Goal: Information Seeking & Learning: Check status

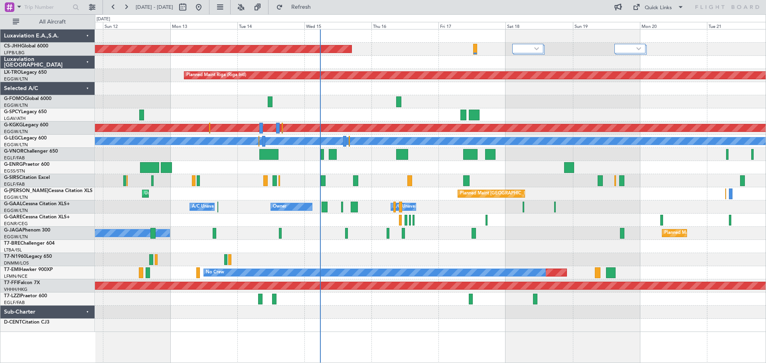
click at [534, 111] on div "Planned Maint [GEOGRAPHIC_DATA] ([GEOGRAPHIC_DATA]) Planned Maint [GEOGRAPHIC_D…" at bounding box center [430, 181] width 671 height 303
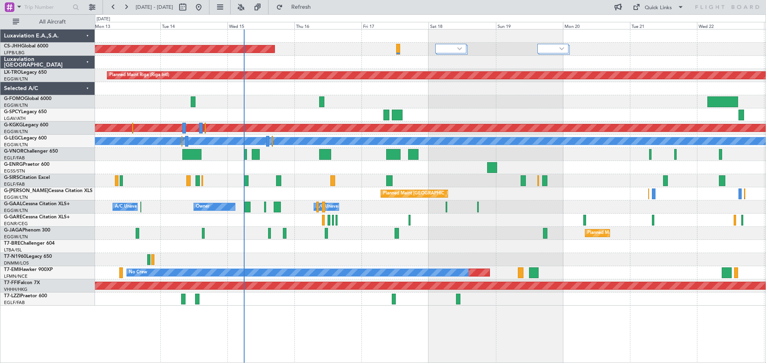
click at [526, 103] on div at bounding box center [430, 101] width 671 height 13
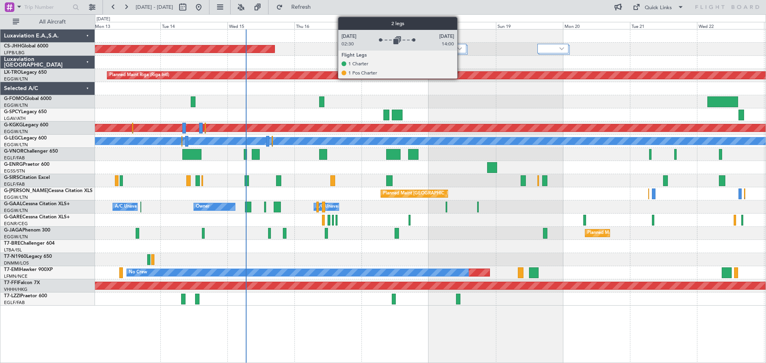
click at [461, 49] on img at bounding box center [459, 48] width 5 height 3
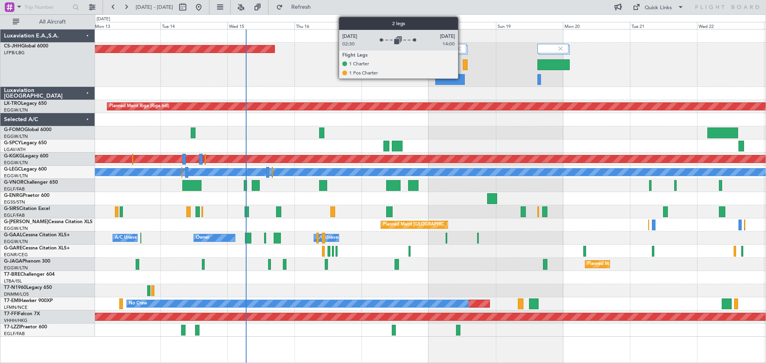
click at [462, 47] on img at bounding box center [458, 48] width 7 height 7
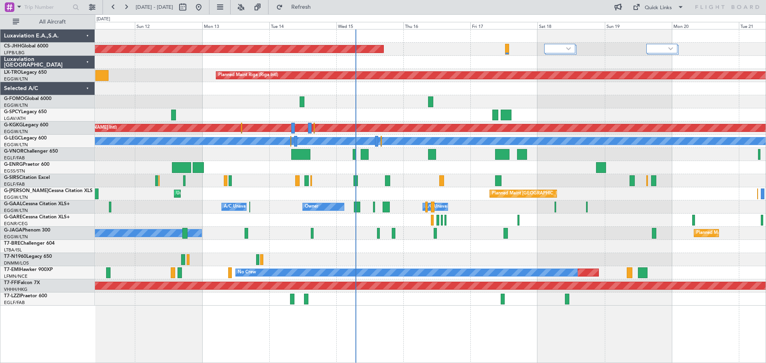
click at [386, 93] on div at bounding box center [430, 88] width 671 height 13
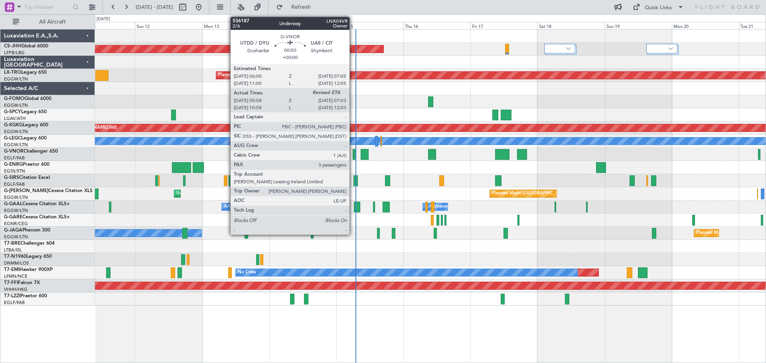
click at [353, 156] on div at bounding box center [354, 154] width 3 height 11
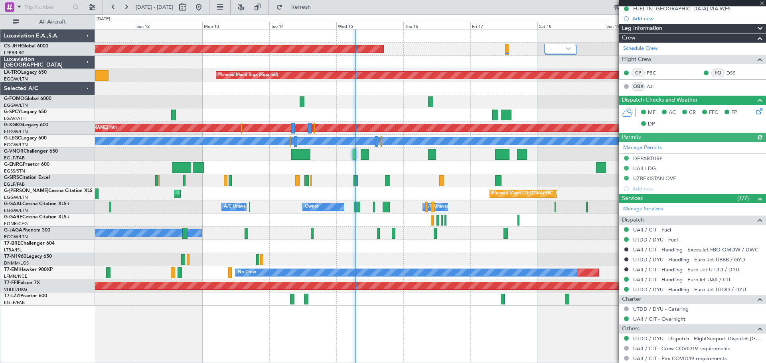
scroll to position [210, 0]
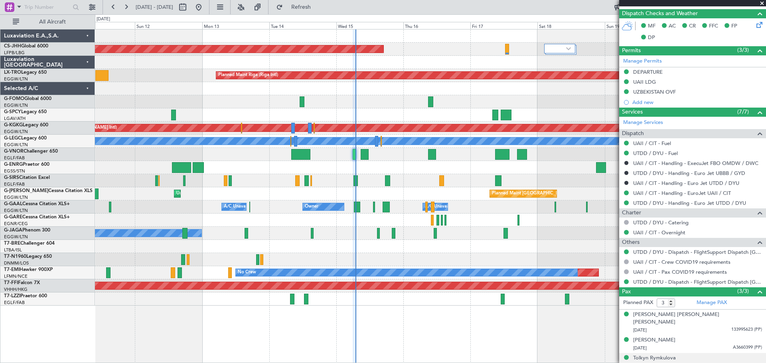
click at [731, 363] on span "N15434086 (PP)" at bounding box center [746, 366] width 32 height 7
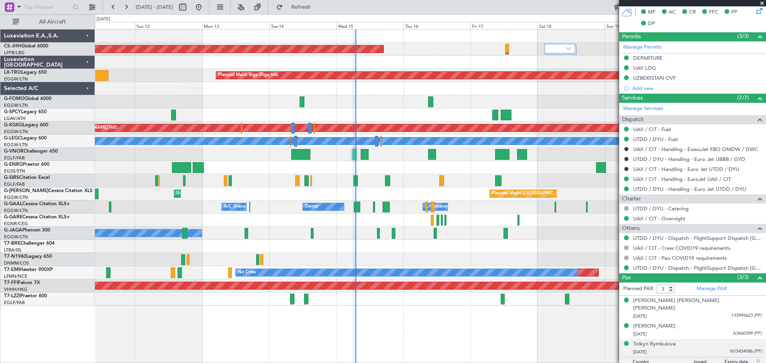
scroll to position [230, 0]
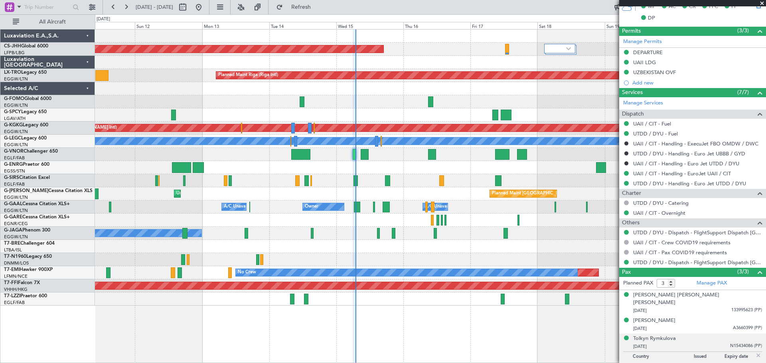
click at [762, 3] on span at bounding box center [762, 3] width 8 height 7
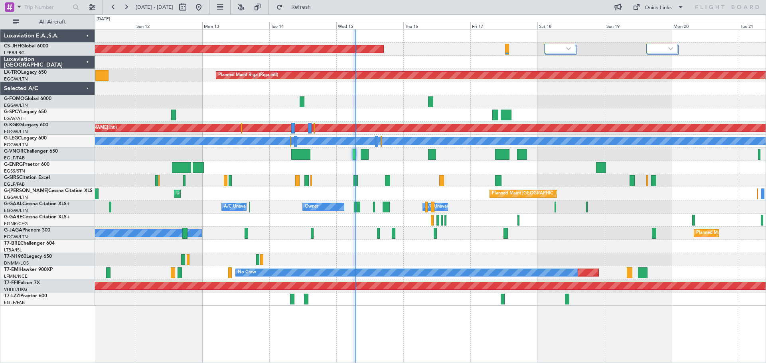
type input "0"
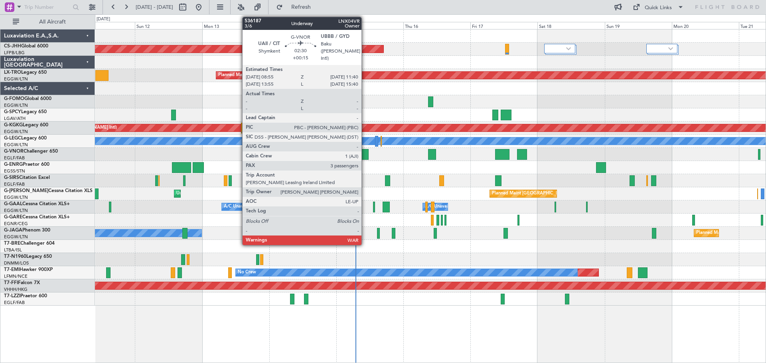
click at [365, 157] on div at bounding box center [365, 154] width 8 height 11
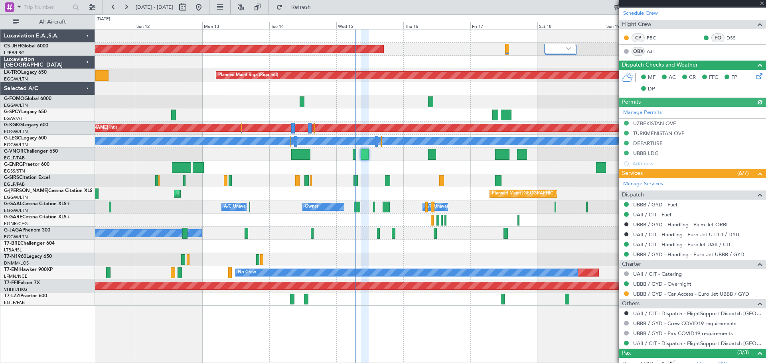
scroll to position [210, 0]
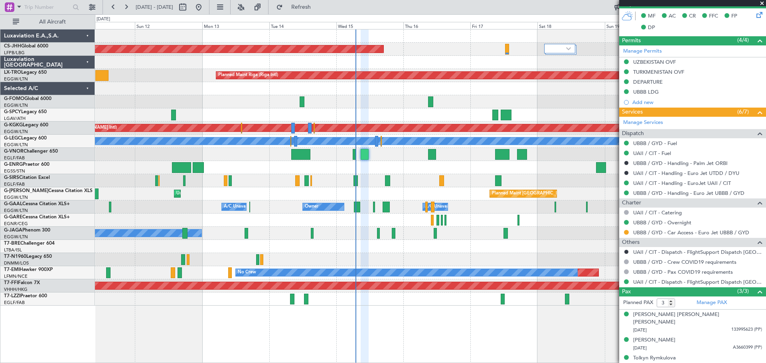
click at [763, 3] on span at bounding box center [762, 3] width 8 height 7
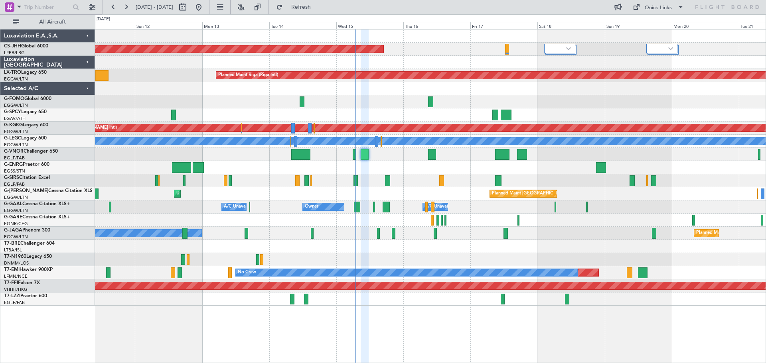
type input "0"
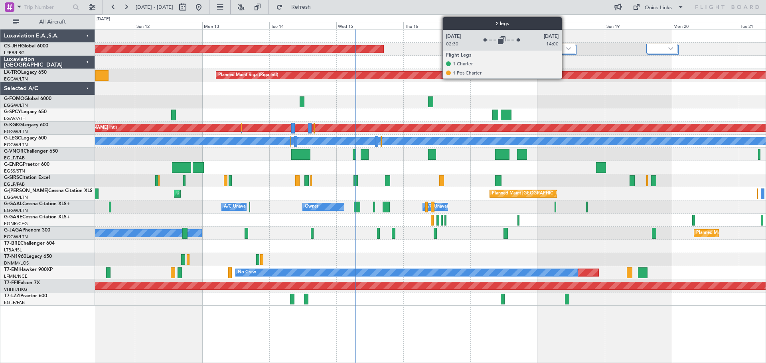
click at [565, 50] on div at bounding box center [559, 49] width 31 height 10
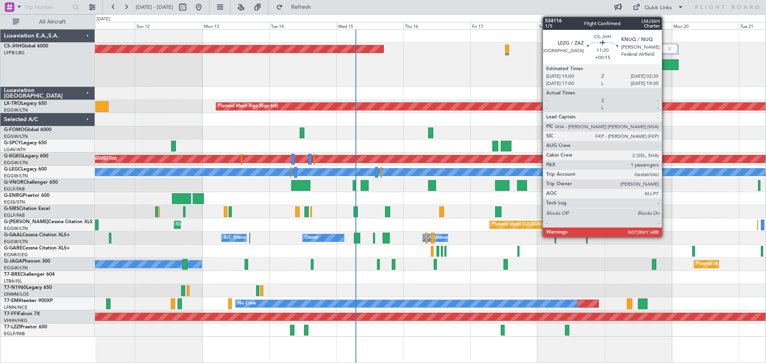
click at [665, 63] on div at bounding box center [662, 64] width 33 height 11
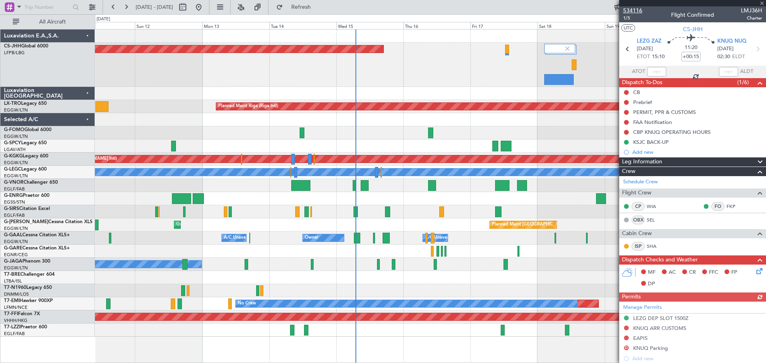
click at [628, 9] on span "534116" at bounding box center [632, 10] width 19 height 8
click at [760, 1] on span at bounding box center [762, 3] width 8 height 7
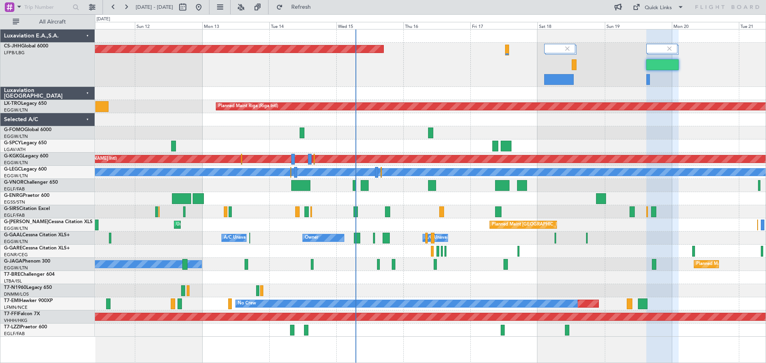
type input "0"
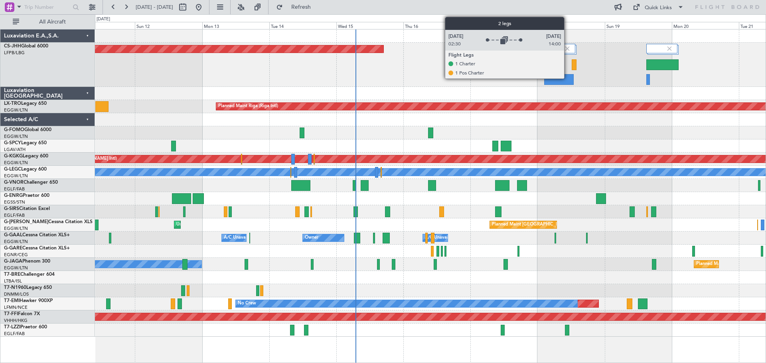
click at [568, 48] on img at bounding box center [567, 48] width 7 height 7
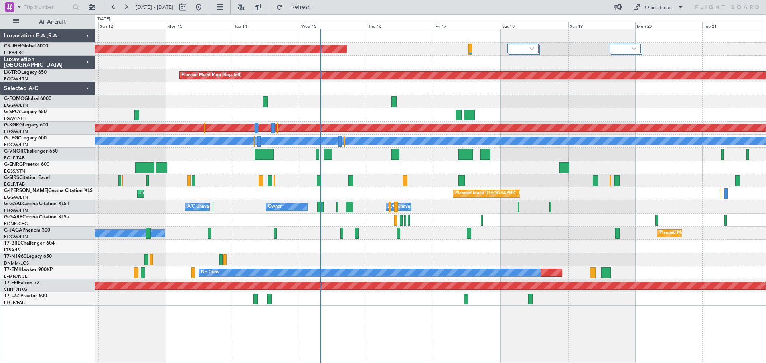
click at [521, 92] on div at bounding box center [430, 88] width 671 height 13
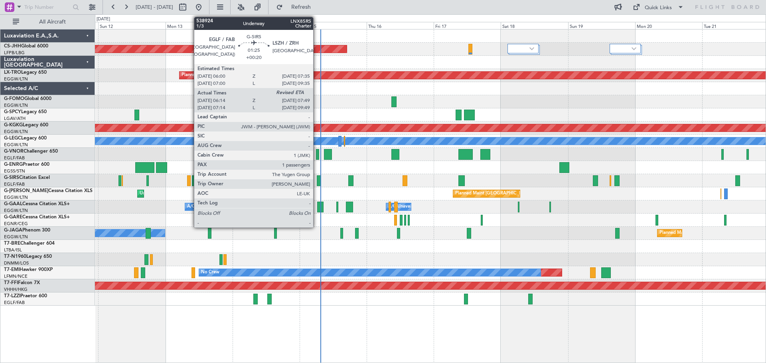
click at [317, 181] on div at bounding box center [319, 181] width 5 height 11
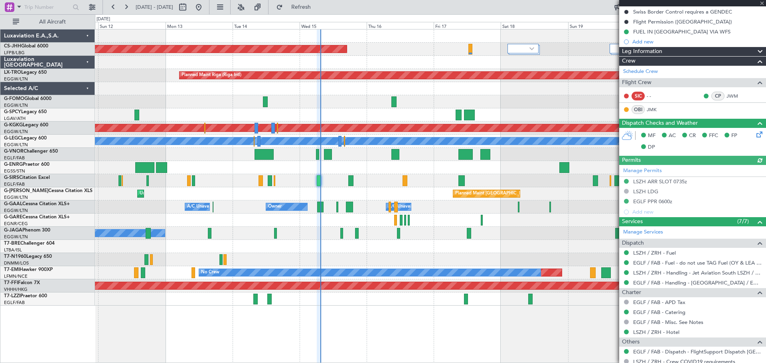
scroll to position [144, 0]
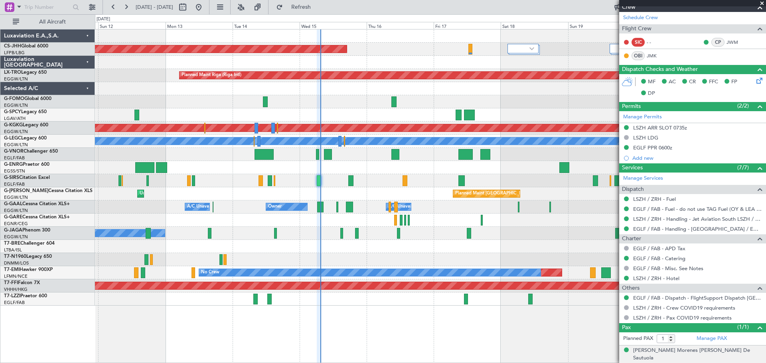
click at [745, 363] on span "PAW221533 (PP)" at bounding box center [745, 366] width 34 height 7
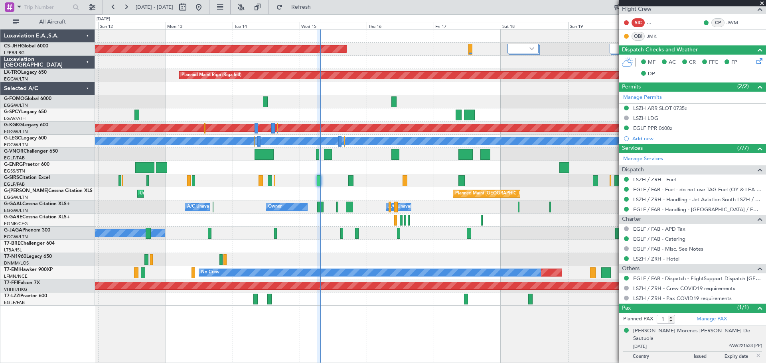
click at [761, 2] on span at bounding box center [762, 3] width 8 height 7
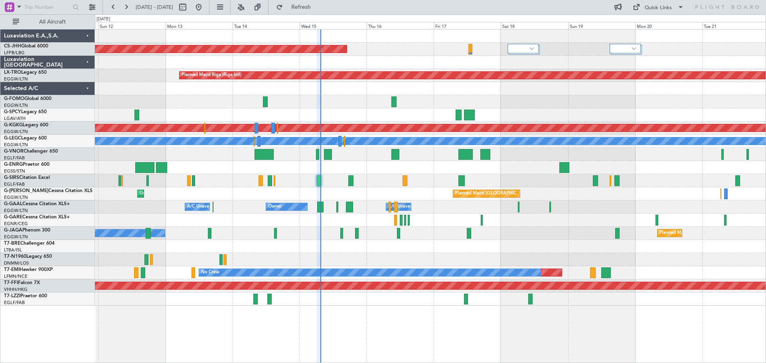
type input "0"
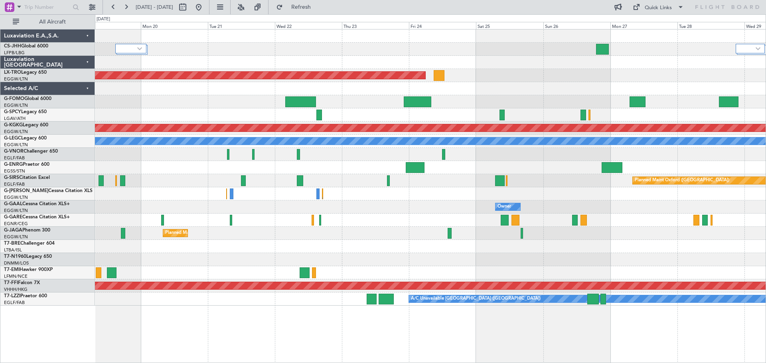
click at [209, 94] on div "Planned Maint Riga (Riga Intl) Planned Maint [GEOGRAPHIC_DATA] ([PERSON_NAME] I…" at bounding box center [430, 168] width 671 height 276
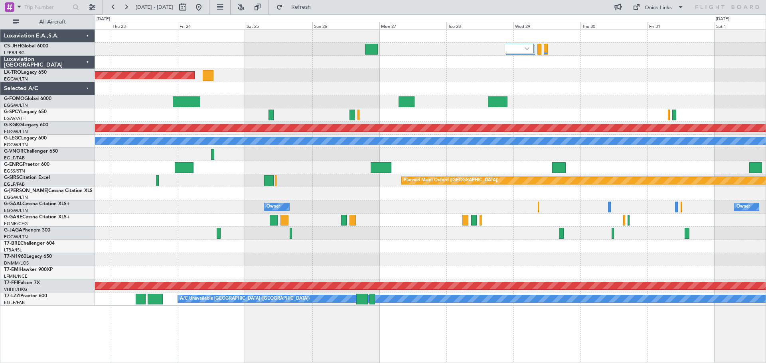
click at [299, 147] on div "Planned Maint Riga (Riga Intl) Planned Maint [GEOGRAPHIC_DATA] ([PERSON_NAME] I…" at bounding box center [430, 168] width 671 height 276
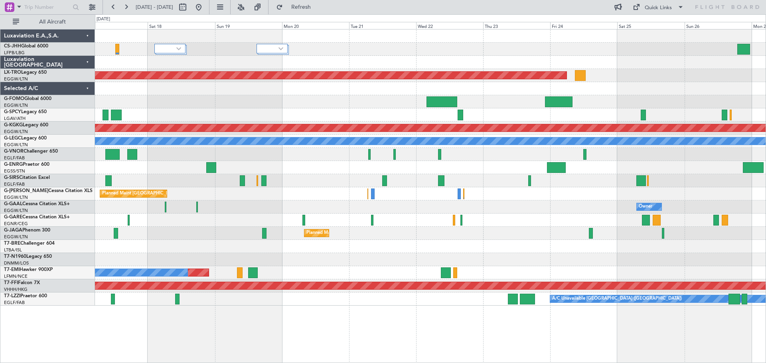
click at [634, 104] on div "Planned Maint [GEOGRAPHIC_DATA] ([GEOGRAPHIC_DATA]) Planned Maint [GEOGRAPHIC_D…" at bounding box center [430, 168] width 671 height 276
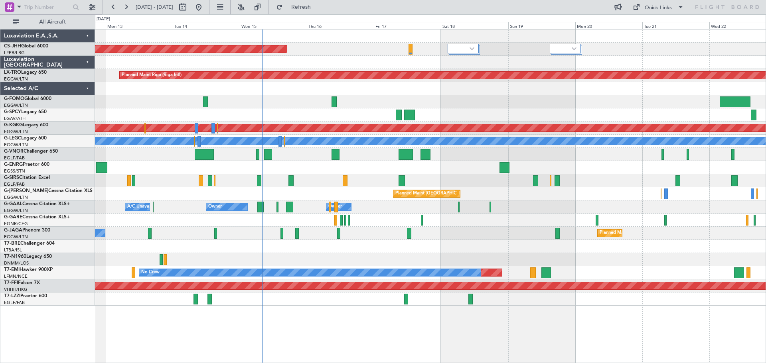
click at [532, 96] on div "Planned Maint [GEOGRAPHIC_DATA] ([GEOGRAPHIC_DATA]) Planned Maint [GEOGRAPHIC_D…" at bounding box center [430, 168] width 671 height 276
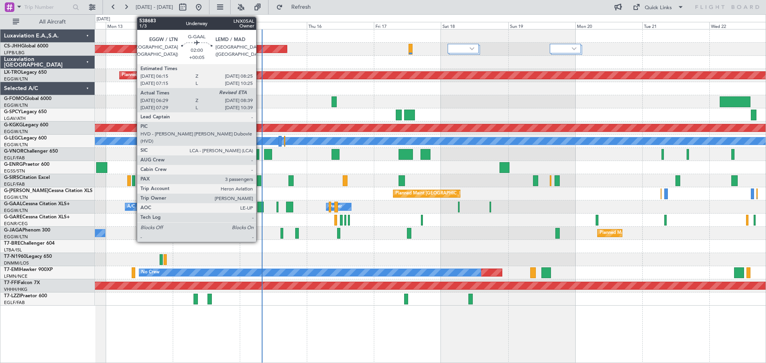
click at [260, 211] on div at bounding box center [260, 207] width 6 height 11
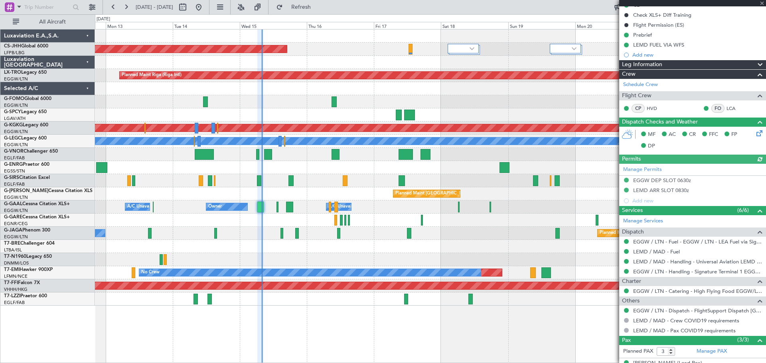
scroll to position [136, 0]
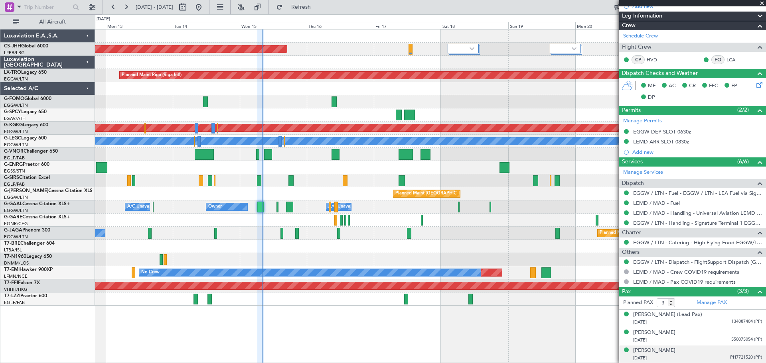
click at [734, 355] on span "PH7721520 (PP)" at bounding box center [746, 358] width 32 height 7
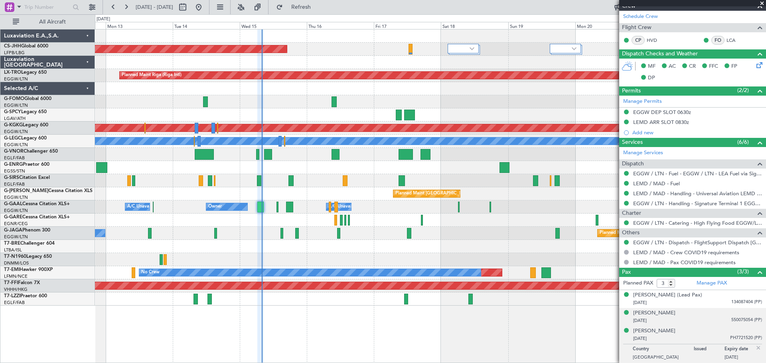
click at [738, 322] on span "550075054 (PP)" at bounding box center [746, 320] width 31 height 7
click at [760, 3] on span at bounding box center [762, 3] width 8 height 7
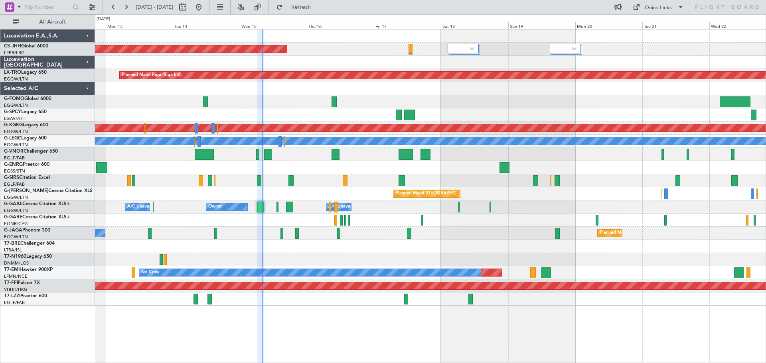
type input "0"
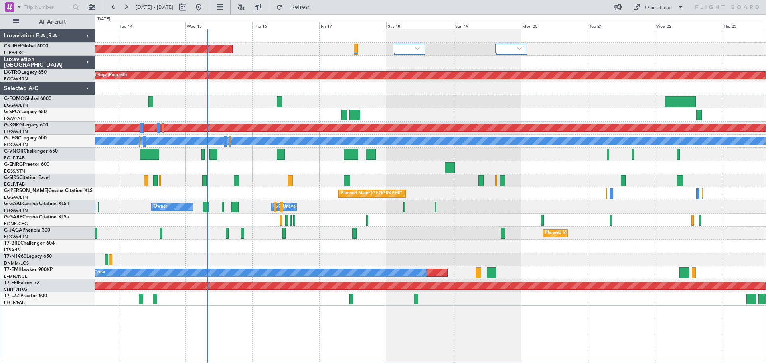
click at [478, 110] on div "Planned Maint [GEOGRAPHIC_DATA] ([GEOGRAPHIC_DATA]) Planned Maint [GEOGRAPHIC_D…" at bounding box center [430, 168] width 671 height 276
click at [555, 97] on div at bounding box center [430, 101] width 671 height 13
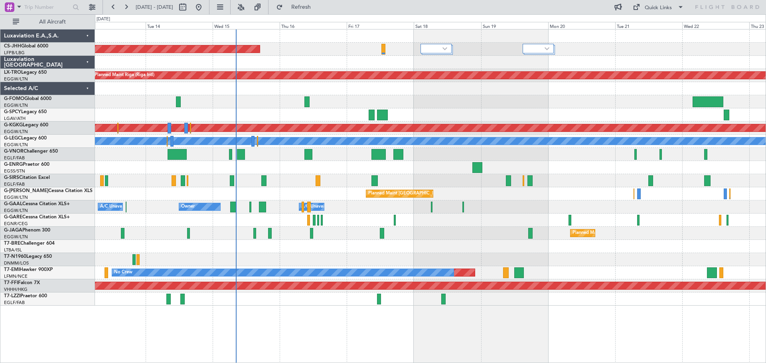
click at [373, 101] on div at bounding box center [430, 101] width 671 height 13
click at [447, 56] on div at bounding box center [430, 62] width 671 height 13
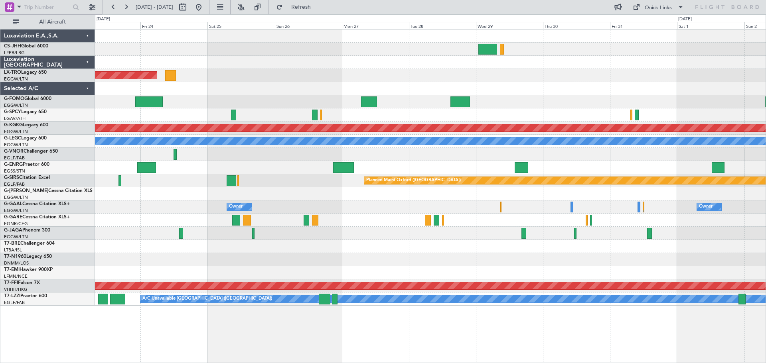
click at [272, 65] on div at bounding box center [430, 62] width 671 height 13
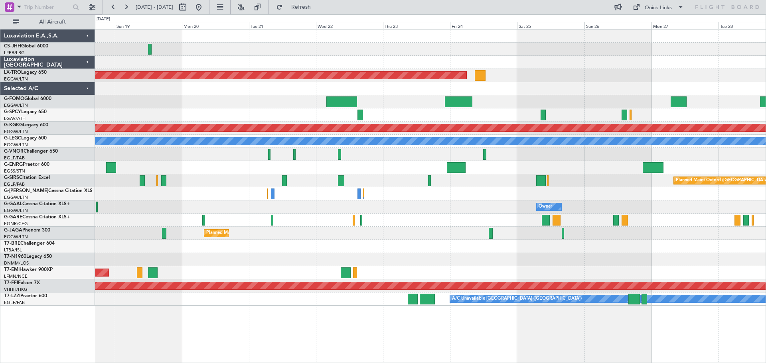
click at [574, 96] on div "Planned Maint Riga (Riga Intl) Planned Maint [GEOGRAPHIC_DATA] ([PERSON_NAME] I…" at bounding box center [430, 168] width 671 height 276
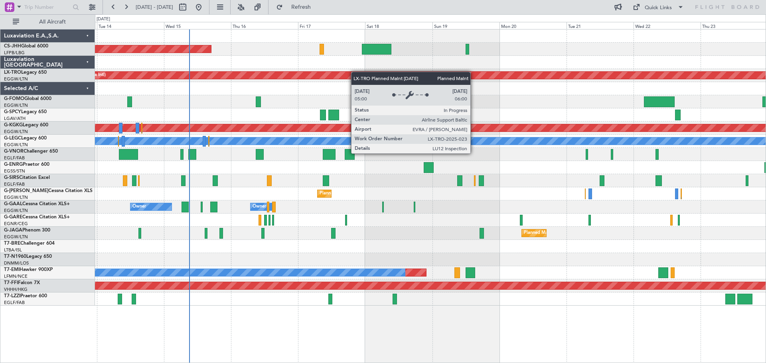
click at [487, 76] on div "Planned Maint [GEOGRAPHIC_DATA] ([GEOGRAPHIC_DATA]) Planned Maint [GEOGRAPHIC_D…" at bounding box center [430, 168] width 671 height 276
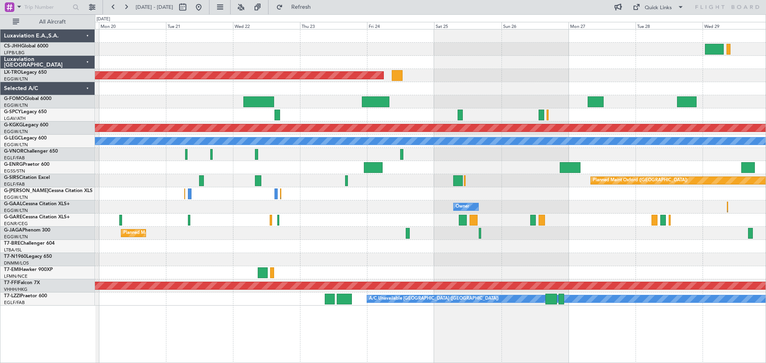
click at [247, 56] on div at bounding box center [430, 62] width 671 height 13
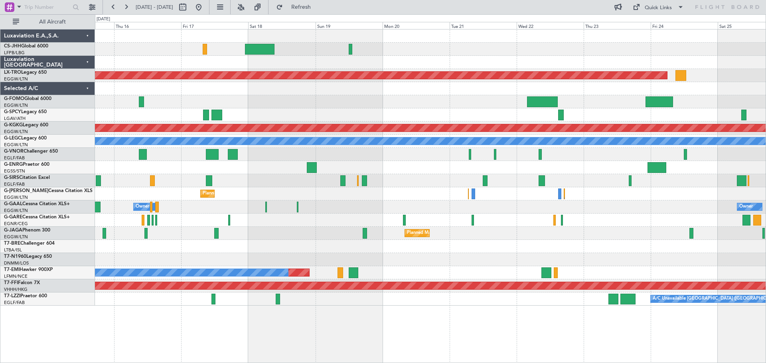
click at [641, 52] on div "Planned Maint [GEOGRAPHIC_DATA] ([GEOGRAPHIC_DATA]) Planned Maint [GEOGRAPHIC_D…" at bounding box center [430, 168] width 671 height 276
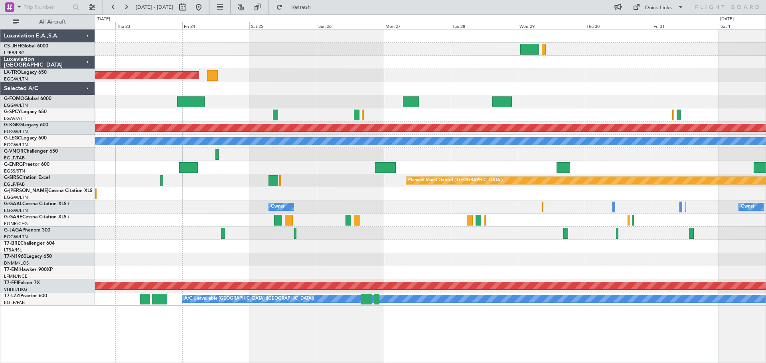
click at [230, 49] on div at bounding box center [430, 49] width 671 height 13
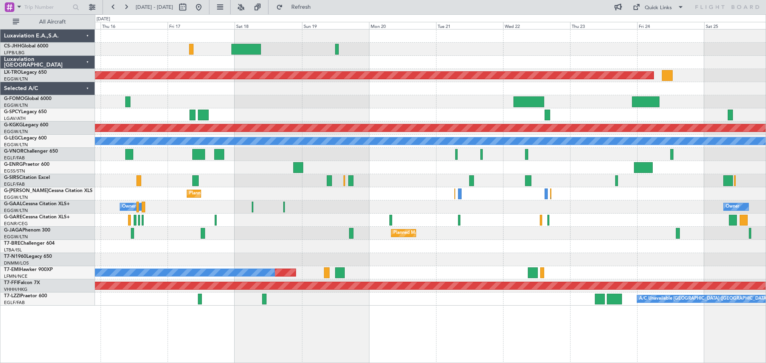
click at [683, 99] on div "Planned Maint [GEOGRAPHIC_DATA] ([GEOGRAPHIC_DATA]) Planned Maint [GEOGRAPHIC_D…" at bounding box center [430, 168] width 671 height 276
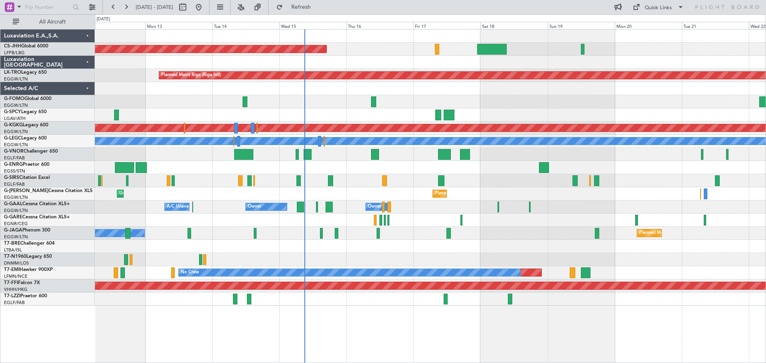
click at [493, 116] on div "Planned Maint [GEOGRAPHIC_DATA] ([GEOGRAPHIC_DATA]) Planned Maint [GEOGRAPHIC_D…" at bounding box center [430, 168] width 671 height 276
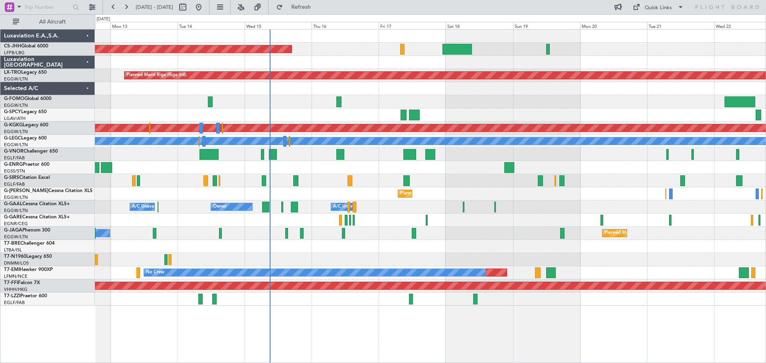
click at [548, 105] on div at bounding box center [430, 101] width 671 height 13
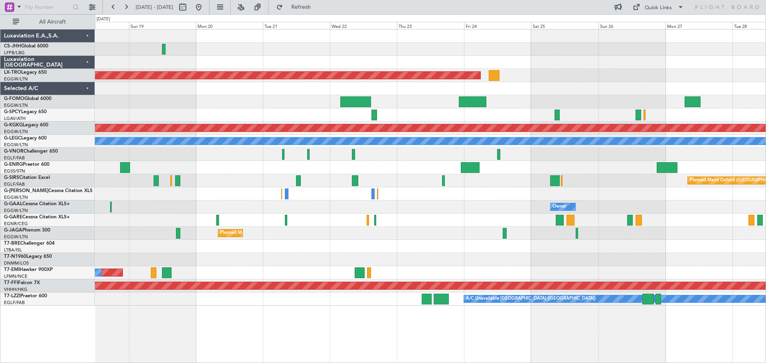
click at [232, 59] on div "Planned Maint Riga (Riga Intl) Planned Maint [GEOGRAPHIC_DATA] ([PERSON_NAME] I…" at bounding box center [430, 168] width 671 height 276
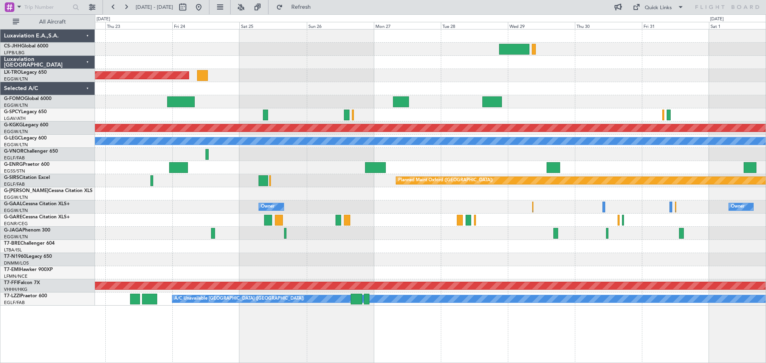
click at [278, 62] on div at bounding box center [430, 62] width 671 height 13
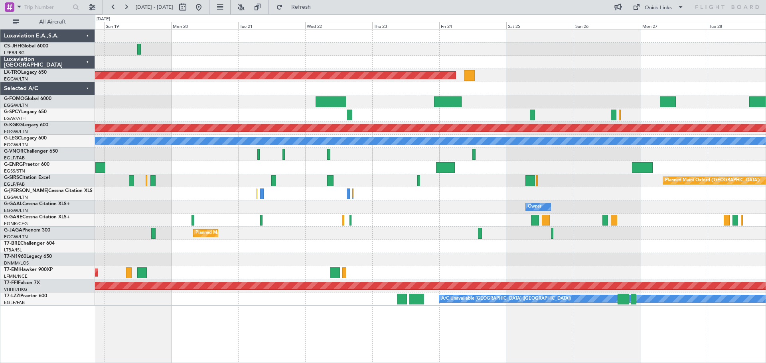
click at [600, 78] on div "Planned Maint Riga (Riga Intl) Planned Maint [GEOGRAPHIC_DATA] ([PERSON_NAME] I…" at bounding box center [430, 168] width 671 height 276
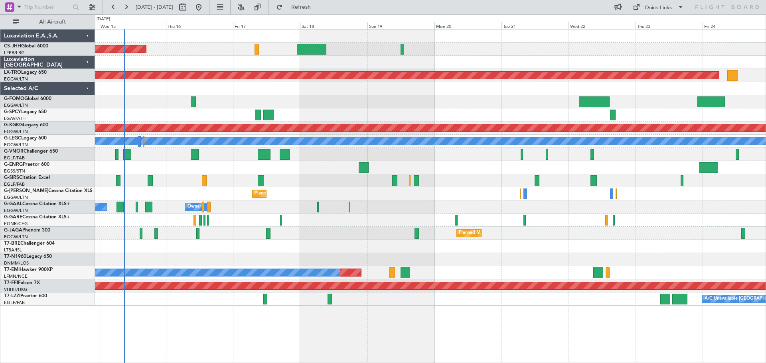
click at [466, 55] on div "Planned Maint [GEOGRAPHIC_DATA] ([GEOGRAPHIC_DATA])" at bounding box center [430, 49] width 671 height 13
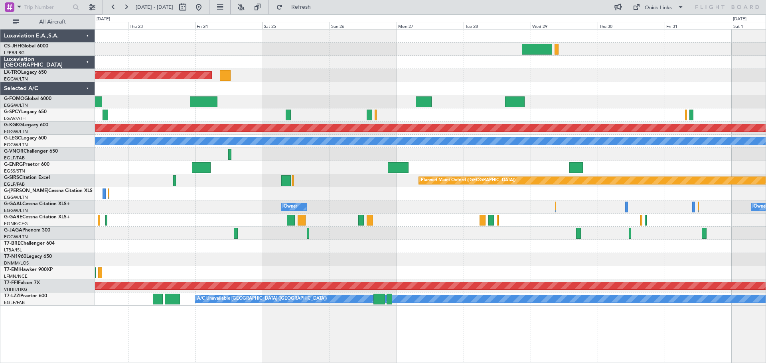
click at [184, 50] on div at bounding box center [430, 49] width 671 height 13
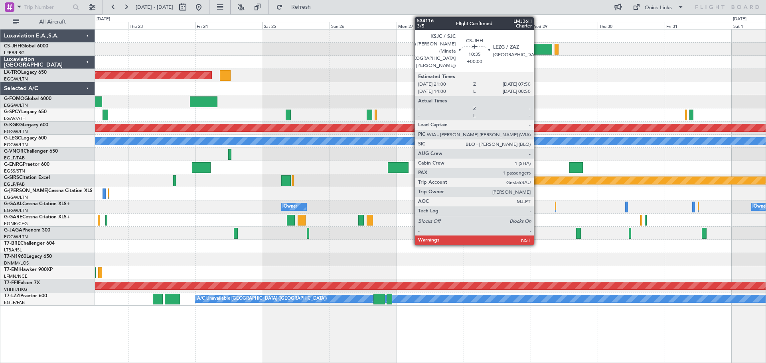
click at [537, 48] on div at bounding box center [537, 49] width 30 height 11
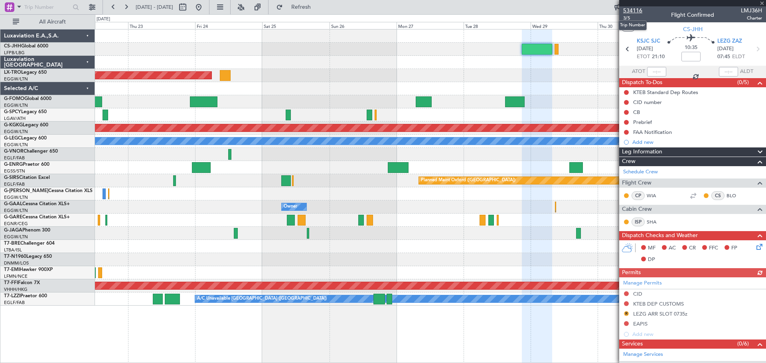
click at [640, 12] on span "534116" at bounding box center [632, 10] width 19 height 8
click at [760, 3] on span at bounding box center [762, 3] width 8 height 7
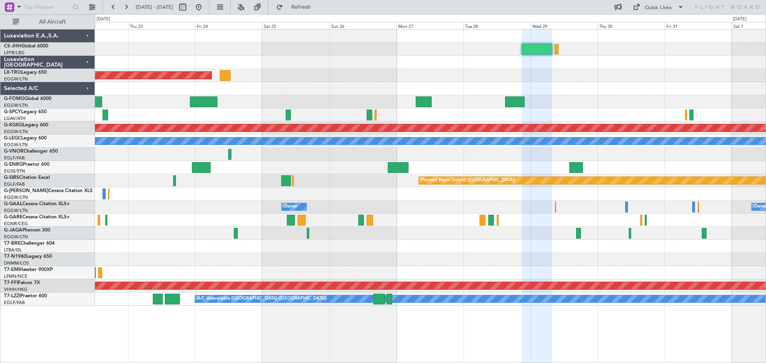
type input "0"
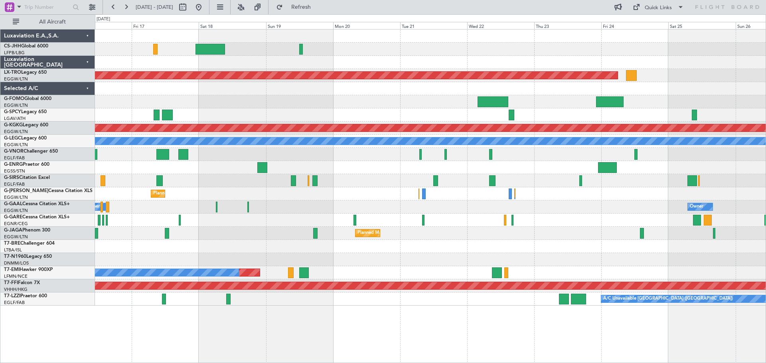
click at [697, 87] on div "Planned Maint [GEOGRAPHIC_DATA] ([GEOGRAPHIC_DATA]) Planned Maint [GEOGRAPHIC_D…" at bounding box center [430, 168] width 671 height 276
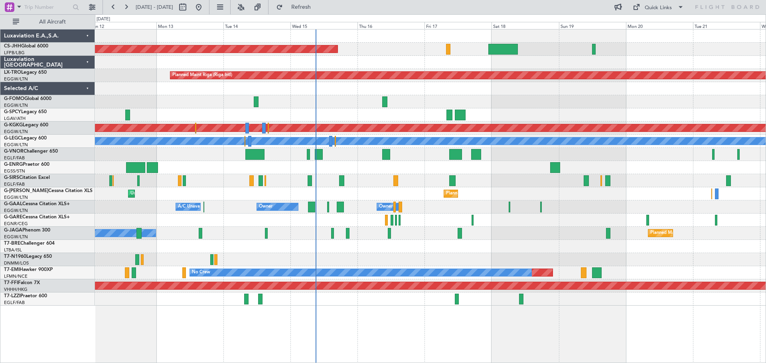
click at [556, 57] on div "Planned Maint [GEOGRAPHIC_DATA] ([GEOGRAPHIC_DATA]) Planned Maint [GEOGRAPHIC_D…" at bounding box center [430, 168] width 671 height 276
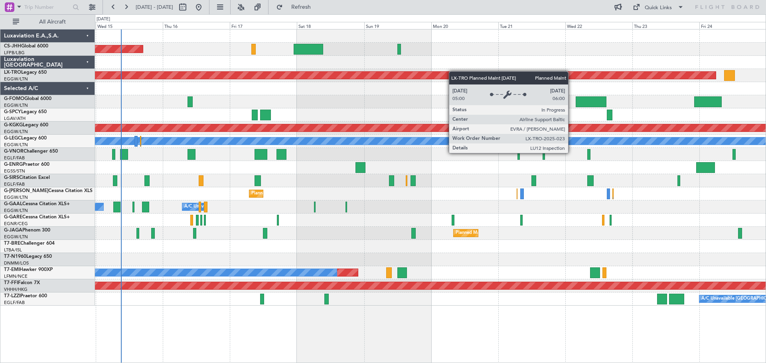
click at [401, 73] on div "Planned Maint [GEOGRAPHIC_DATA] ([GEOGRAPHIC_DATA]) Planned Maint [GEOGRAPHIC_D…" at bounding box center [430, 168] width 671 height 276
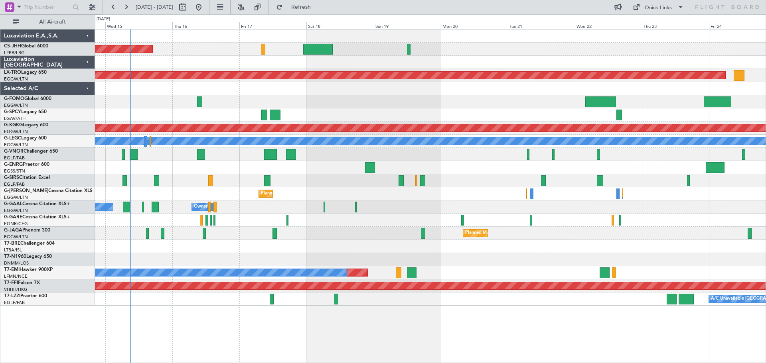
click at [486, 53] on div "Planned Maint [GEOGRAPHIC_DATA] ([GEOGRAPHIC_DATA]) Planned Maint [GEOGRAPHIC_D…" at bounding box center [430, 168] width 671 height 276
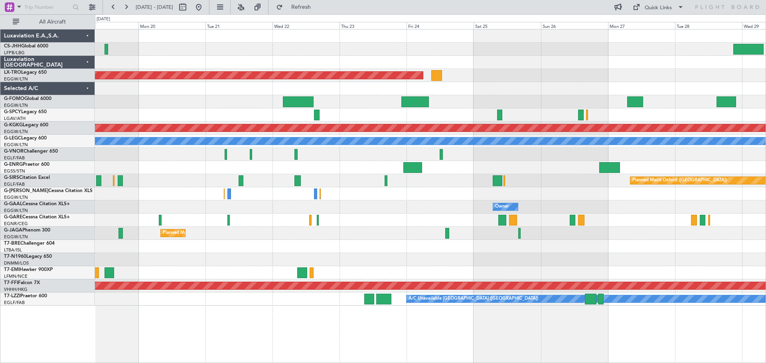
click at [350, 69] on div "Planned Maint Riga (Riga Intl) Planned Maint [GEOGRAPHIC_DATA] ([PERSON_NAME] I…" at bounding box center [430, 168] width 671 height 276
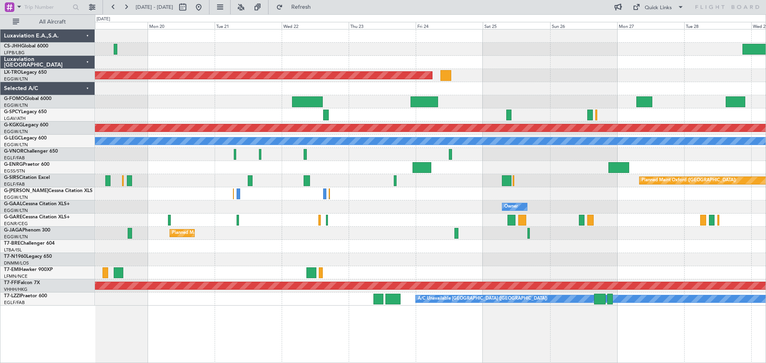
click at [508, 60] on div at bounding box center [430, 62] width 671 height 13
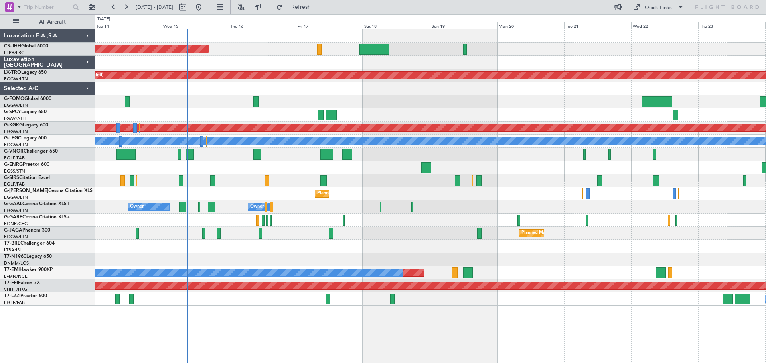
click at [545, 51] on div "Planned Maint [GEOGRAPHIC_DATA] ([GEOGRAPHIC_DATA])" at bounding box center [430, 49] width 671 height 13
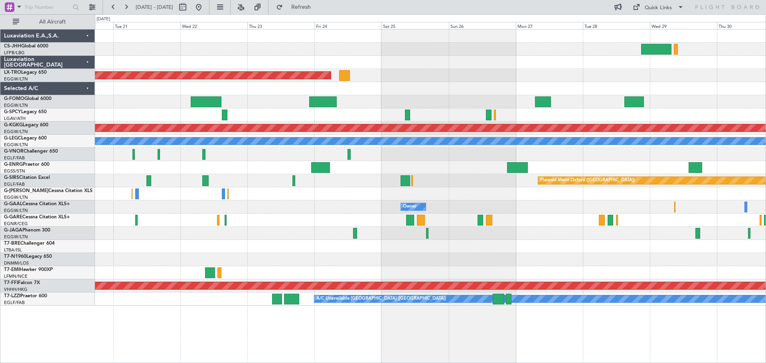
click at [424, 81] on div "Planned Maint Riga (Riga Intl) Planned Maint [GEOGRAPHIC_DATA] ([PERSON_NAME] I…" at bounding box center [430, 168] width 671 height 276
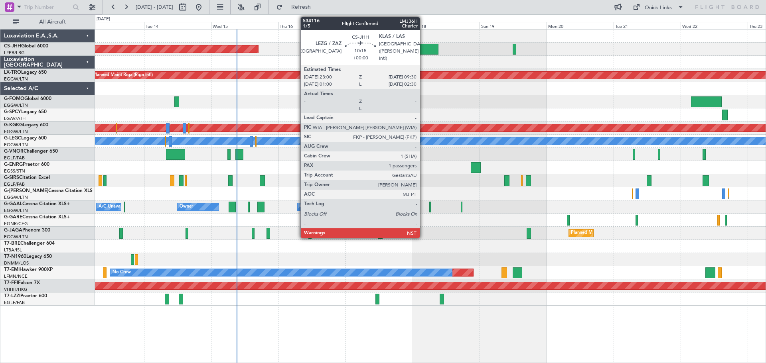
click at [423, 48] on div at bounding box center [424, 49] width 30 height 11
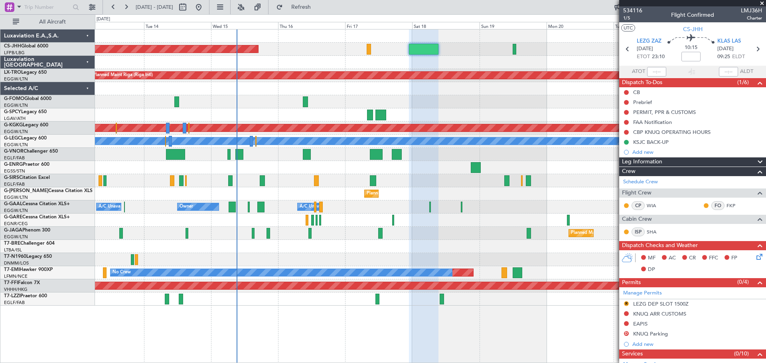
click at [762, 3] on span at bounding box center [762, 3] width 8 height 7
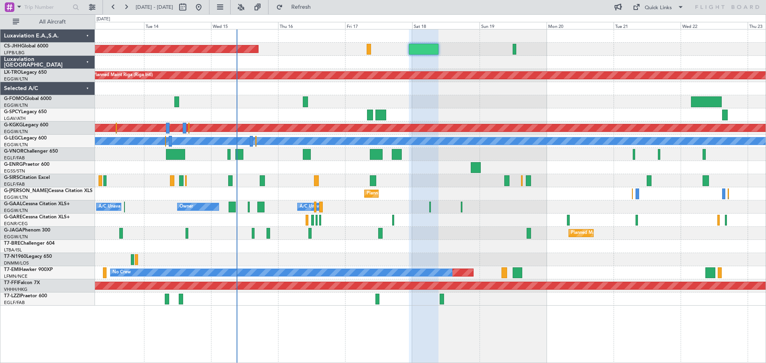
type input "0"
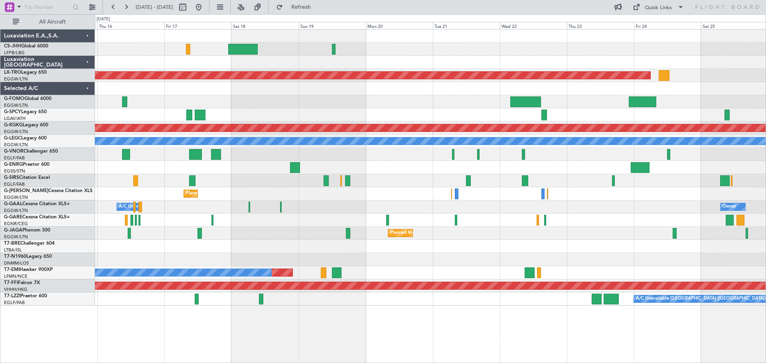
click at [466, 46] on div "Planned Maint [GEOGRAPHIC_DATA] ([GEOGRAPHIC_DATA])" at bounding box center [430, 49] width 671 height 13
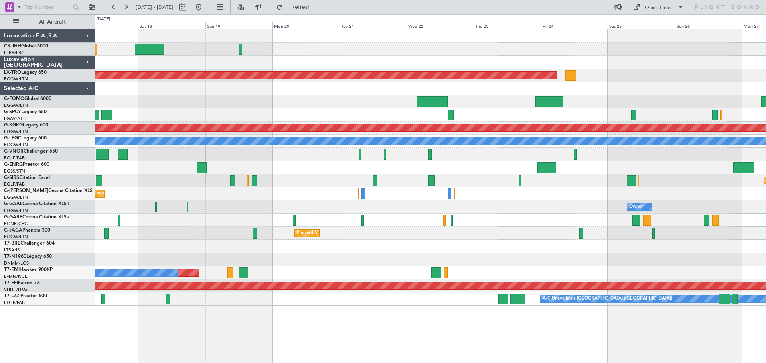
click at [437, 51] on div "Planned Maint [GEOGRAPHIC_DATA] ([GEOGRAPHIC_DATA])" at bounding box center [430, 49] width 671 height 13
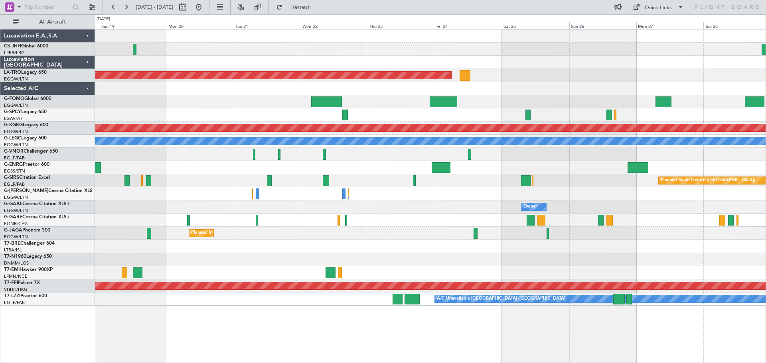
click at [487, 50] on div at bounding box center [430, 49] width 671 height 13
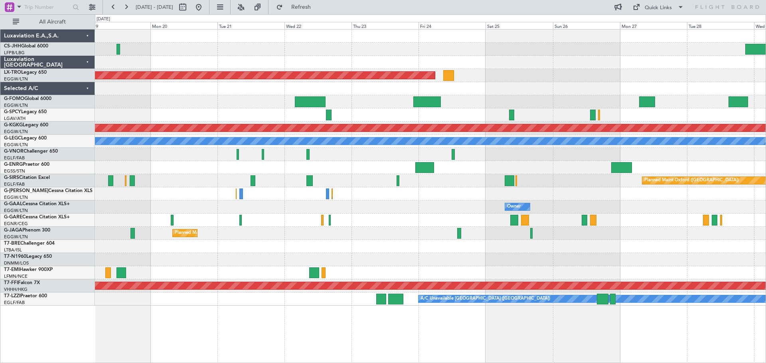
click at [431, 81] on div "Planned Maint Riga (Riga Intl) Planned Maint [GEOGRAPHIC_DATA] ([PERSON_NAME] I…" at bounding box center [430, 168] width 671 height 276
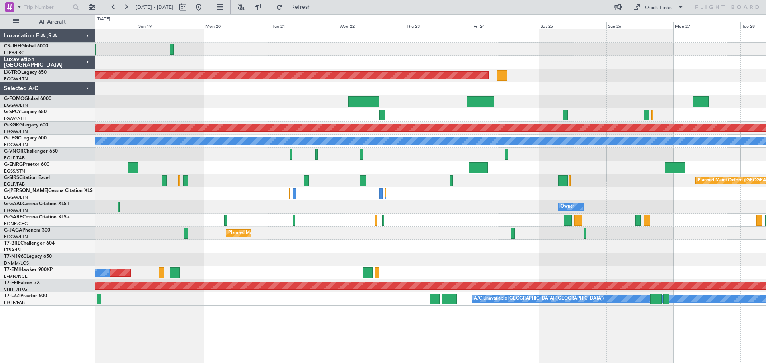
click at [566, 112] on div "Planned Maint Riga (Riga Intl) Planned Maint [GEOGRAPHIC_DATA] ([PERSON_NAME] I…" at bounding box center [430, 168] width 671 height 276
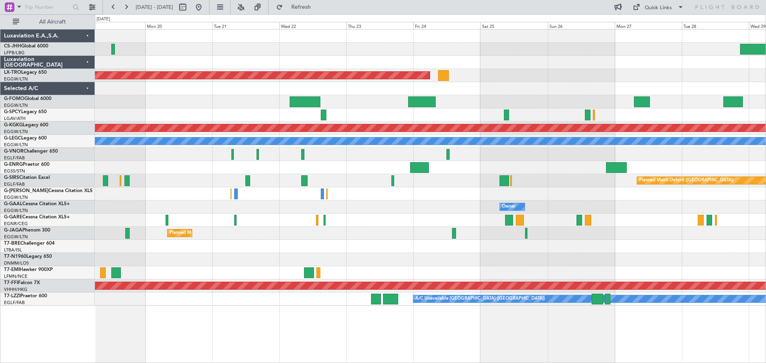
click at [513, 102] on div "Planned Maint Riga (Riga Intl) Planned Maint [GEOGRAPHIC_DATA] ([PERSON_NAME] I…" at bounding box center [430, 168] width 671 height 276
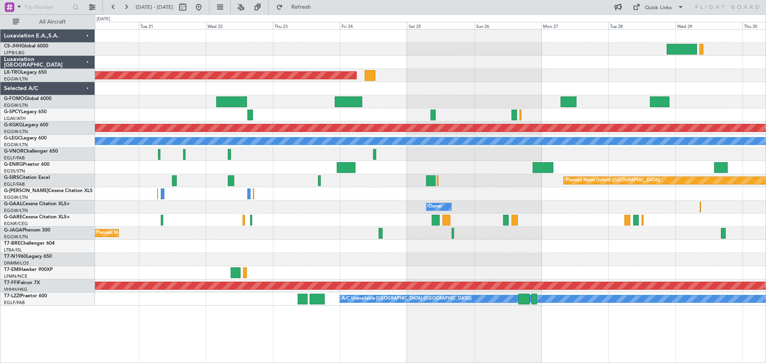
click at [590, 63] on div at bounding box center [430, 62] width 671 height 13
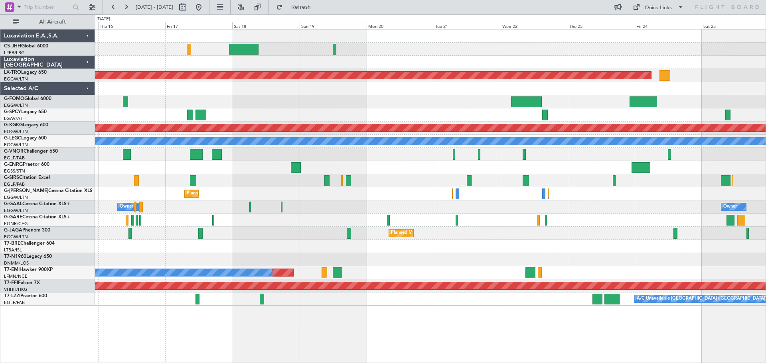
click at [579, 60] on div at bounding box center [430, 62] width 671 height 13
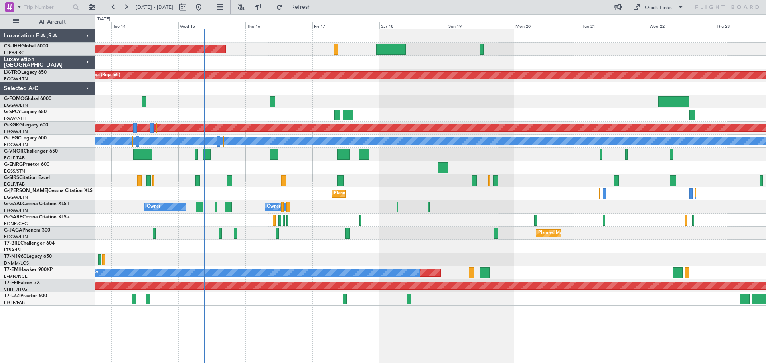
click at [452, 107] on div at bounding box center [430, 101] width 671 height 13
